Goal: Information Seeking & Learning: Understand process/instructions

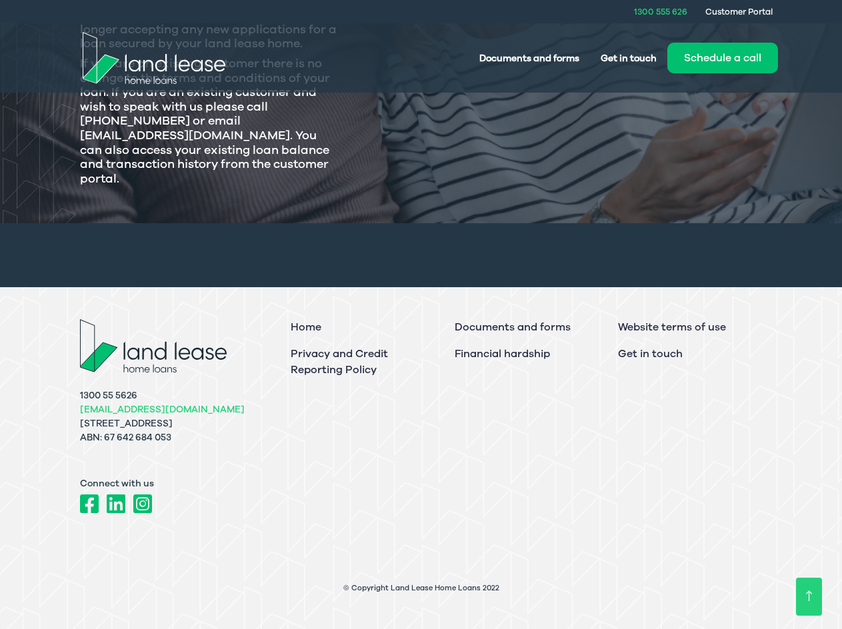
scroll to position [397, 0]
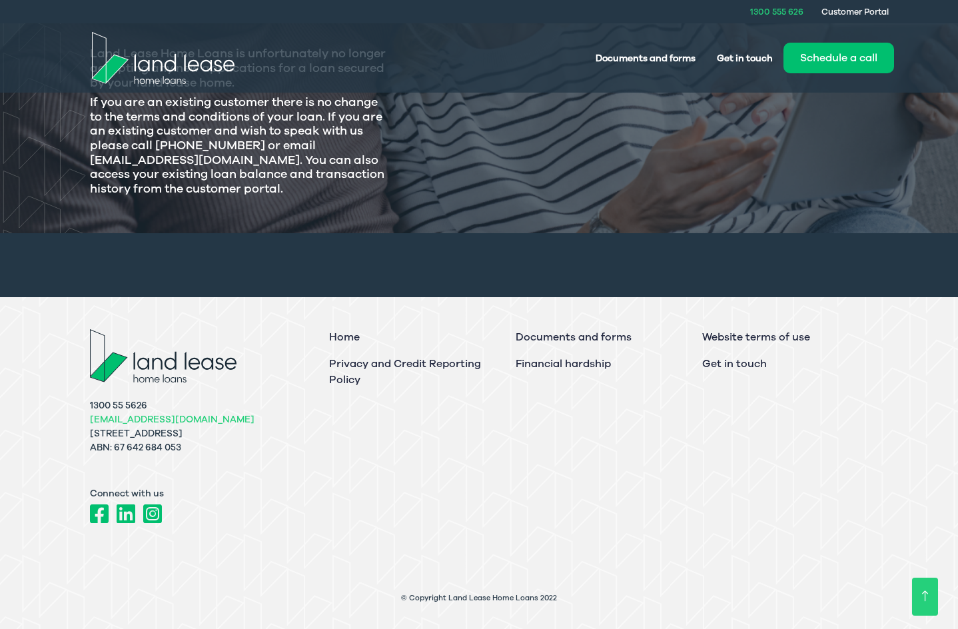
scroll to position [333, 0]
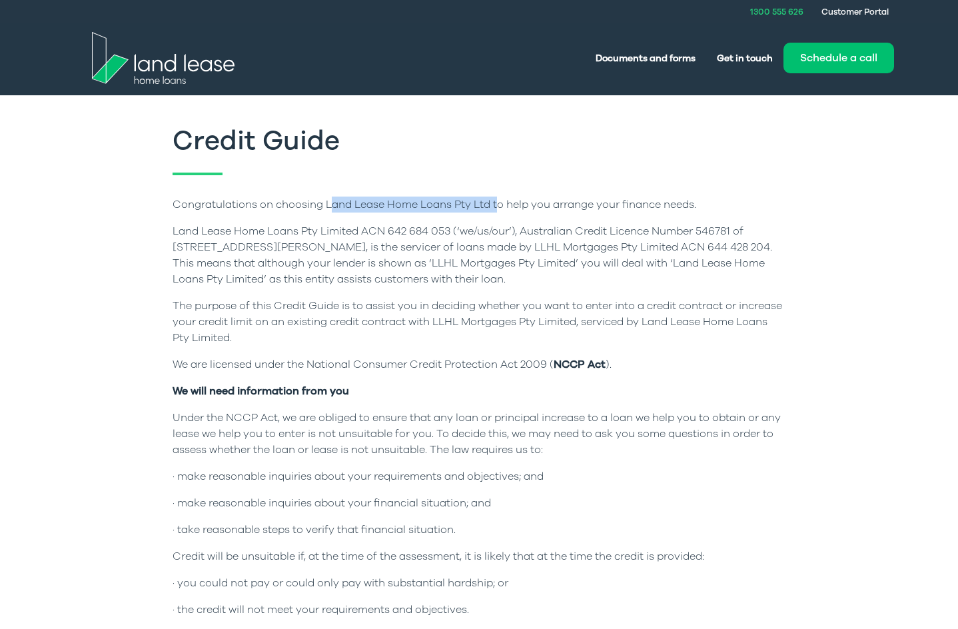
drag, startPoint x: 497, startPoint y: 204, endPoint x: 325, endPoint y: 205, distance: 171.9
click at [325, 205] on p "Congratulations on choosing Land Lease Home Loans Pty Ltd to help you arrange y…" at bounding box center [479, 205] width 613 height 16
copy p "Land Lease Home Loans Pty Ltd"
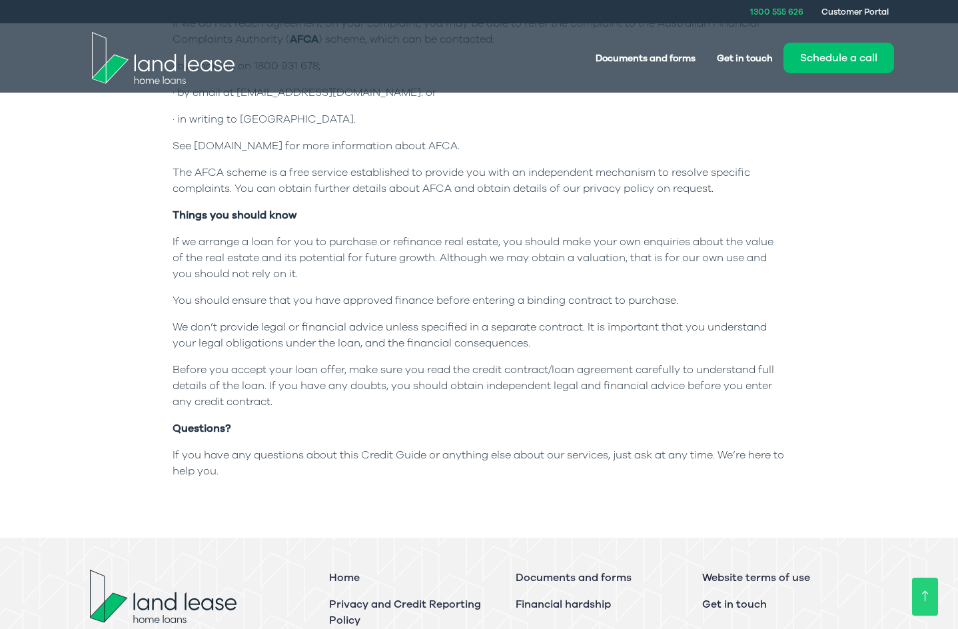
scroll to position [1533, 0]
